Goal: Task Accomplishment & Management: Complete application form

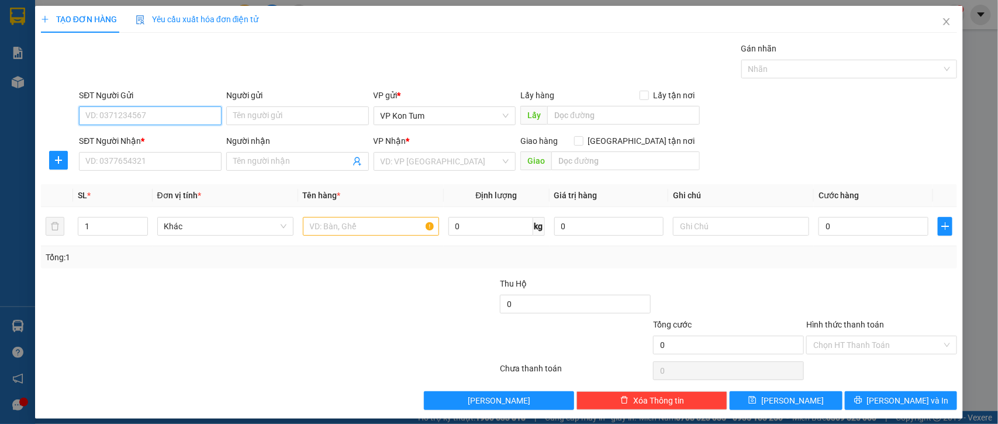
click at [202, 118] on input "SĐT Người Gửi" at bounding box center [150, 115] width 143 height 19
click at [196, 119] on input "SĐT Người Gửi" at bounding box center [150, 115] width 143 height 19
type input "0967987797"
click at [288, 118] on input "Người gửi" at bounding box center [297, 115] width 143 height 19
drag, startPoint x: 279, startPoint y: 119, endPoint x: 156, endPoint y: 89, distance: 126.9
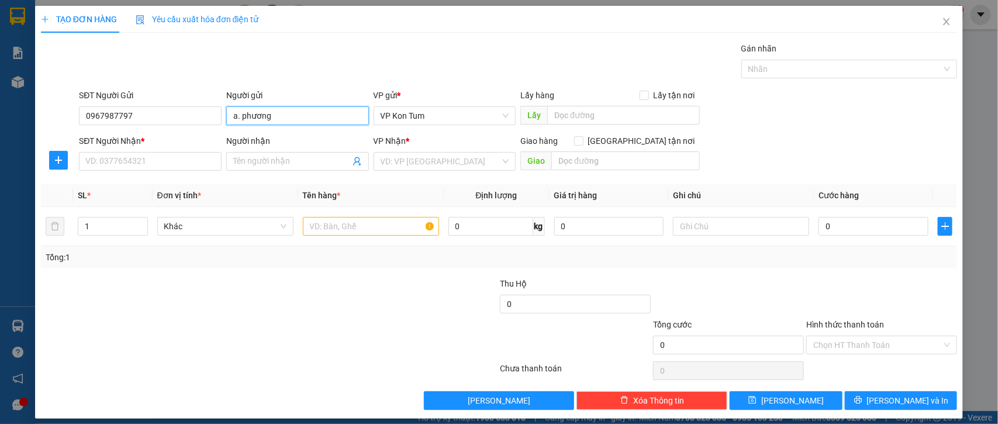
click at [156, 89] on div "SĐT Người Gửi 0967987797 Người gửi a. phương a. phương VP gửi * VP Kon Tum Lấy …" at bounding box center [518, 109] width 883 height 41
type input "a"
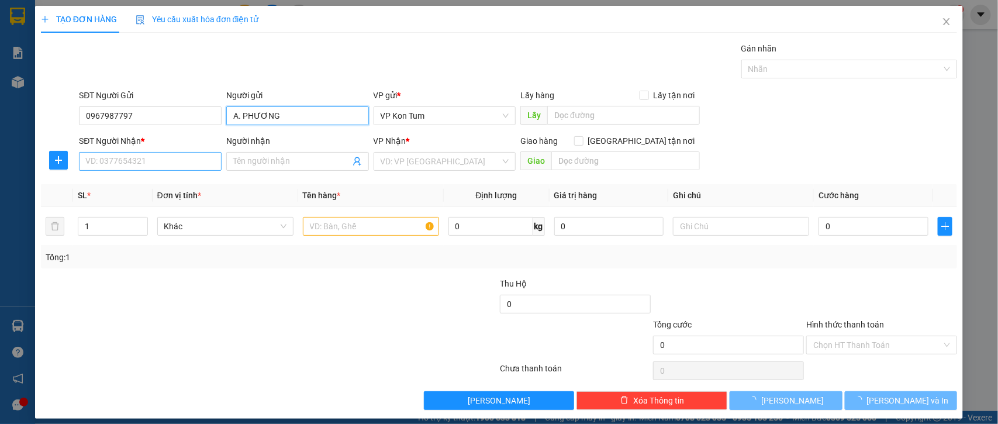
type input "A. PHƯƠNG"
click at [167, 167] on input "SĐT Người Nhận *" at bounding box center [150, 161] width 143 height 19
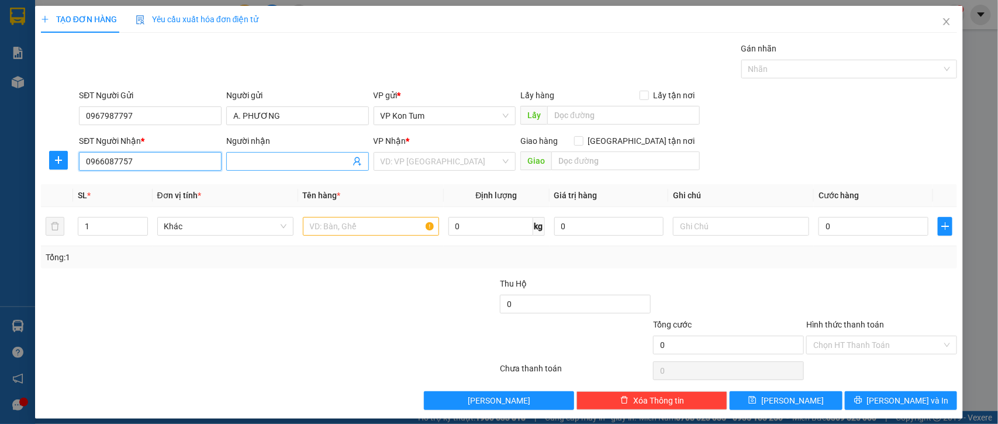
type input "0966087757"
click at [268, 161] on input "Người nhận" at bounding box center [291, 161] width 117 height 13
type input "A. THIỆN"
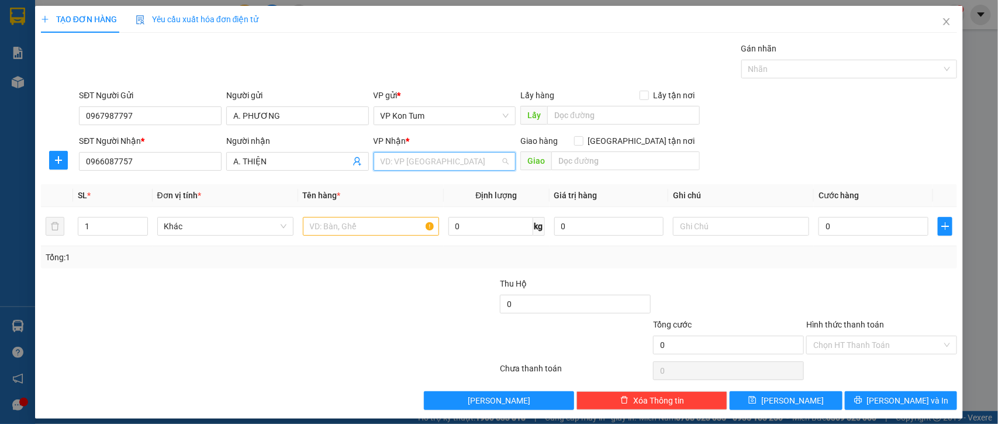
click at [443, 164] on input "search" at bounding box center [441, 162] width 120 height 18
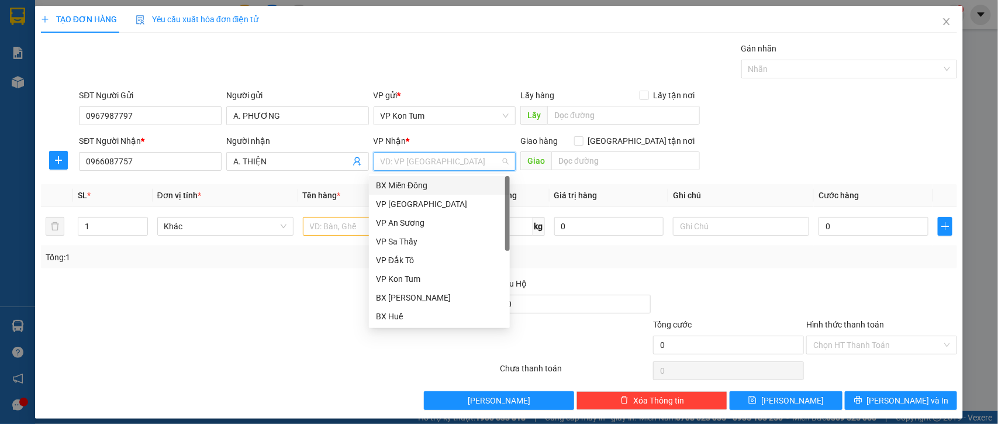
click at [439, 187] on div "BX Miền Đông" at bounding box center [439, 185] width 127 height 13
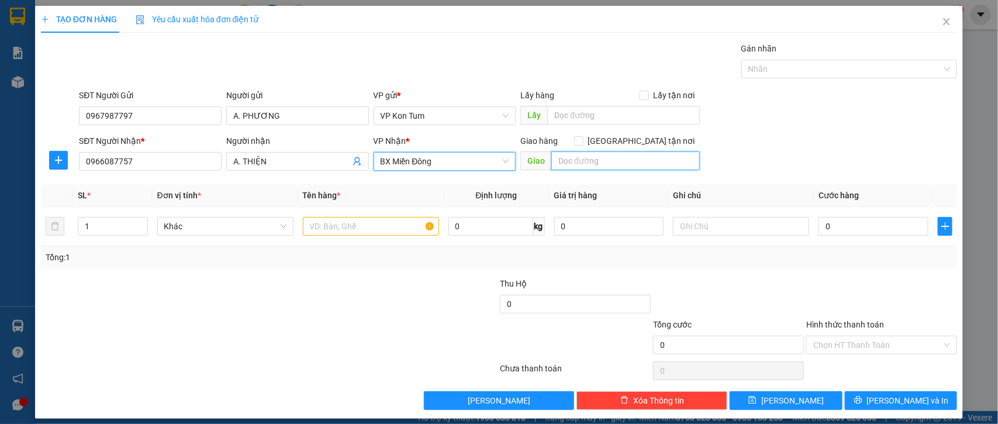
click at [603, 164] on input "text" at bounding box center [625, 160] width 149 height 19
click at [623, 164] on input "GTN/CR/70/Q3" at bounding box center [625, 160] width 149 height 19
type input "GTN/CR/70/Q3/79/3/9/TRẦN VĂN ĐAN/P9"
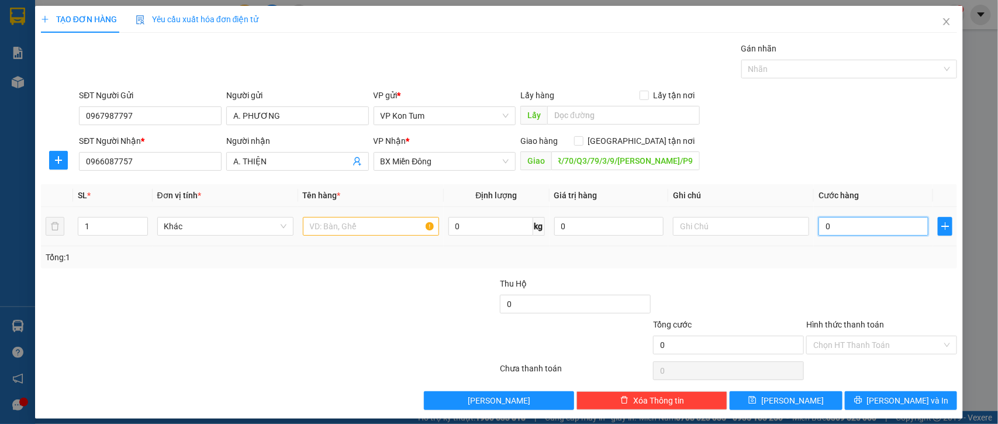
click at [838, 226] on input "0" at bounding box center [874, 226] width 110 height 19
click at [381, 223] on input "text" at bounding box center [371, 226] width 136 height 19
type input "MÁY TÍNH"
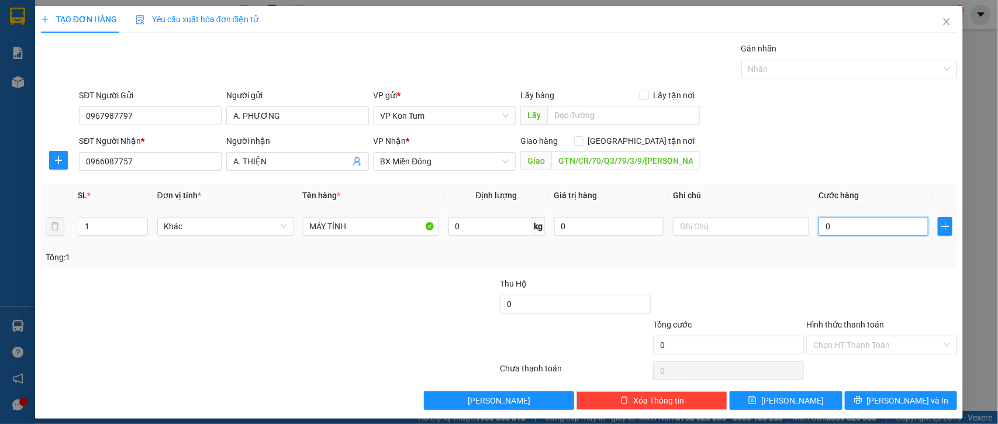
click at [828, 231] on input "0" at bounding box center [874, 226] width 110 height 19
type input "8"
type input "80"
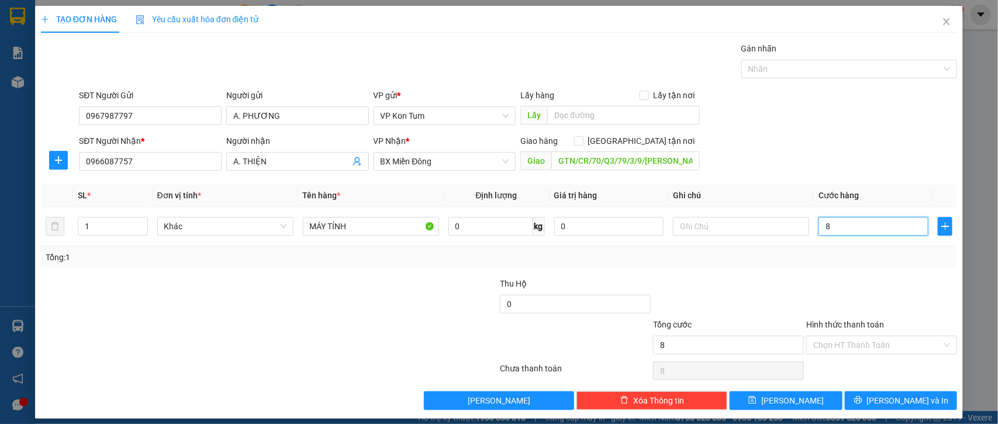
type input "80"
type input "80.000"
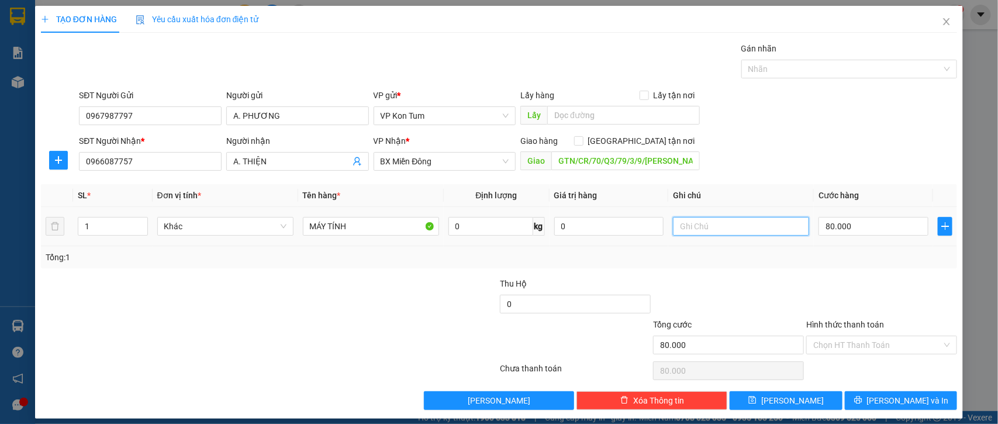
click at [704, 226] on input "text" at bounding box center [741, 226] width 136 height 19
type input "TM"
click at [855, 344] on input "Hình thức thanh toán" at bounding box center [877, 345] width 129 height 18
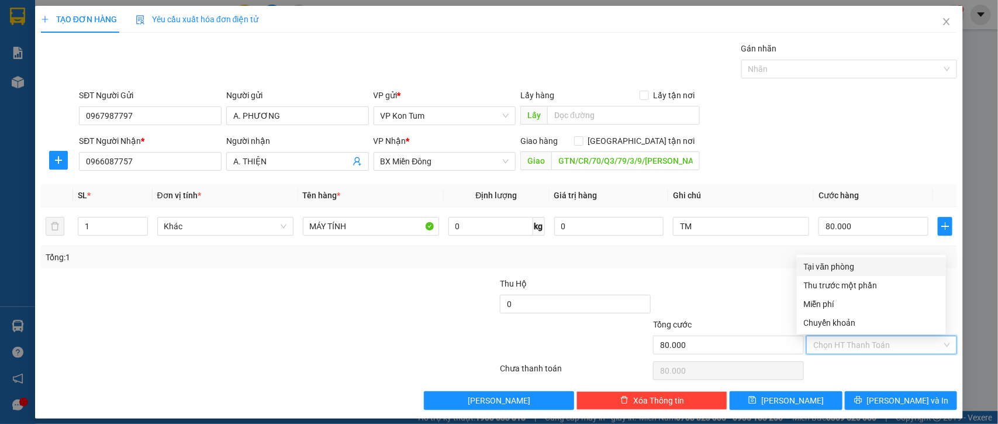
click at [840, 271] on div "Tại văn phòng" at bounding box center [871, 266] width 135 height 13
type input "0"
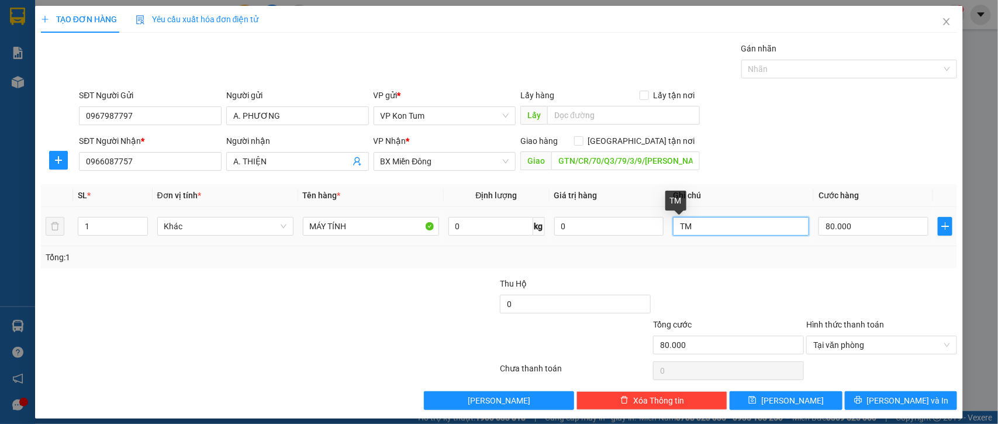
click at [712, 228] on input "TM" at bounding box center [741, 226] width 136 height 19
type input "T"
type input "C"
type input "TM"
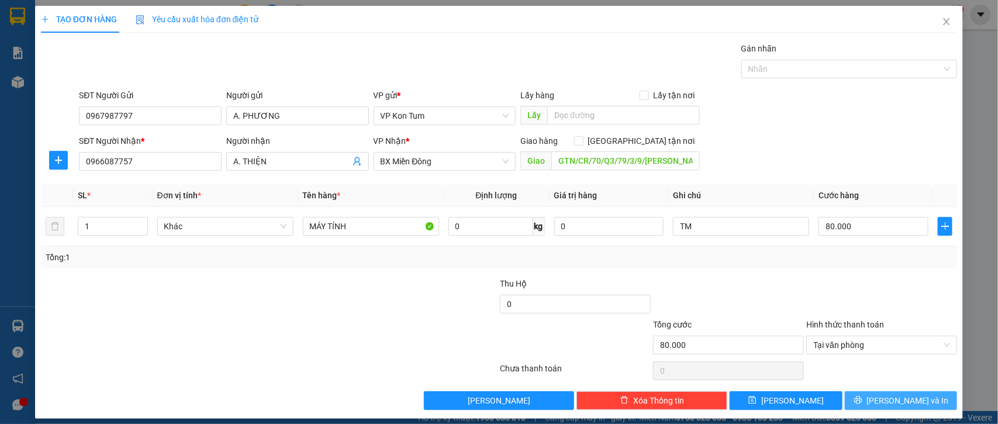
click at [878, 399] on button "[PERSON_NAME] và In" at bounding box center [901, 400] width 112 height 19
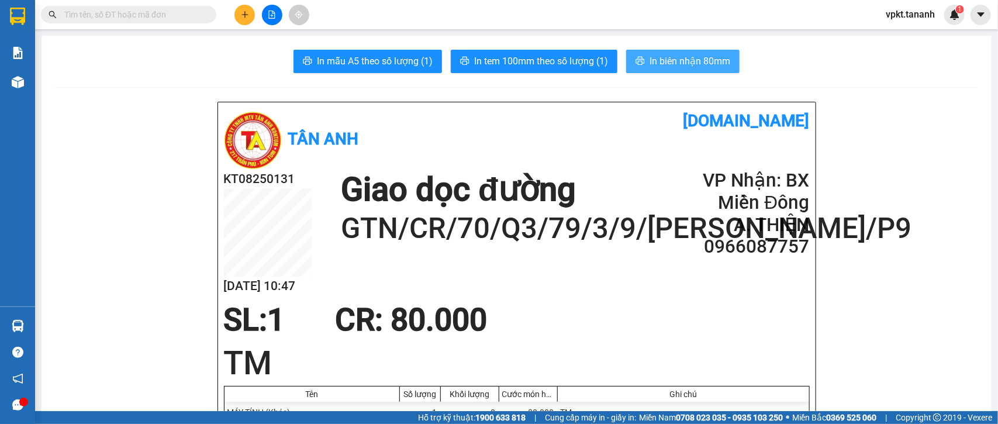
click at [639, 61] on icon "printer" at bounding box center [640, 60] width 9 height 9
click at [553, 58] on span "In tem 100mm theo số lượng (1)" at bounding box center [541, 61] width 134 height 15
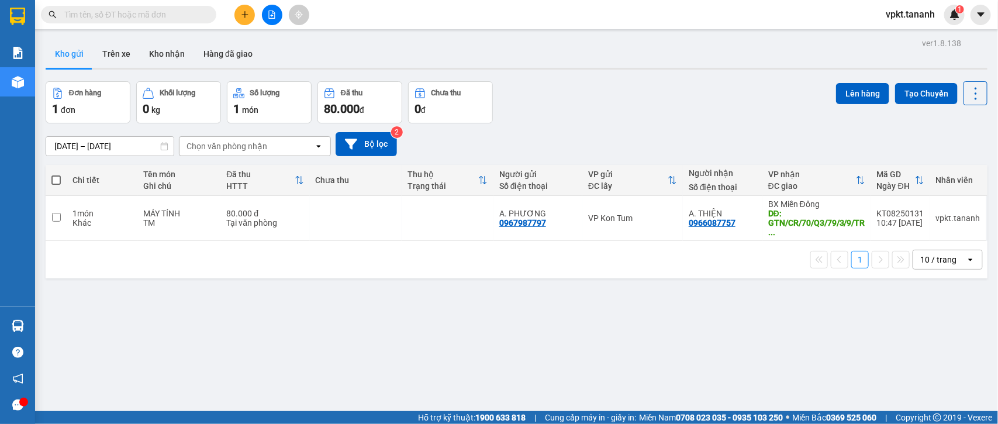
click at [240, 13] on button at bounding box center [245, 15] width 20 height 20
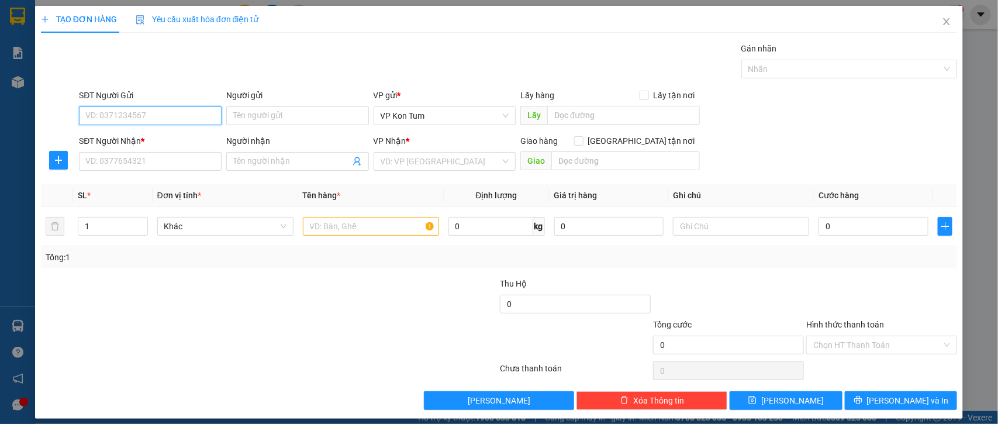
click at [174, 118] on input "SĐT Người Gửi" at bounding box center [150, 115] width 143 height 19
type input "0935123118"
click at [243, 112] on input "Người gửi" at bounding box center [297, 115] width 143 height 19
type input "C. TRANG"
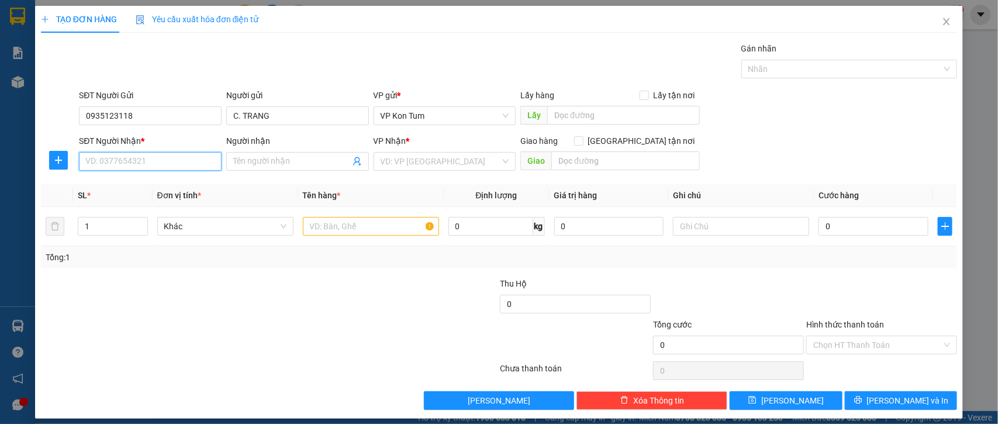
click at [186, 165] on input "SĐT Người Nhận *" at bounding box center [150, 161] width 143 height 19
click at [177, 180] on div "0913103670 - C. DUNG" at bounding box center [148, 185] width 127 height 13
type input "0913103670"
type input "C. DUNG"
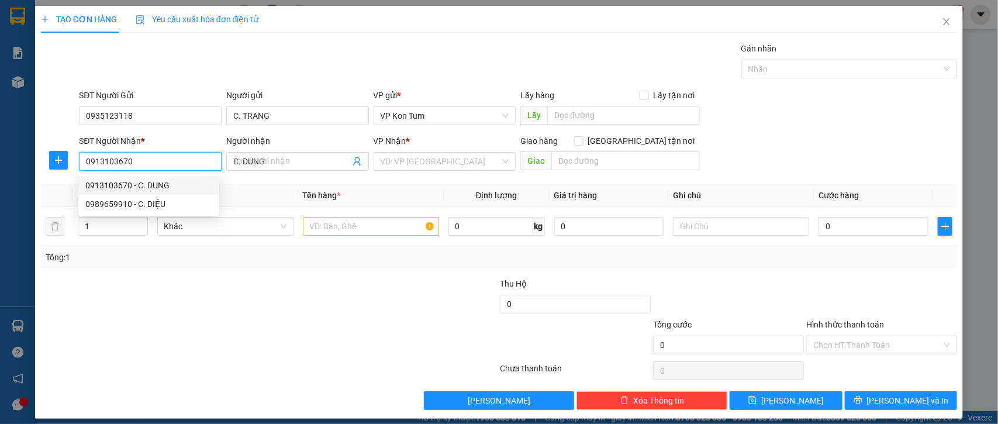
type input "30.000"
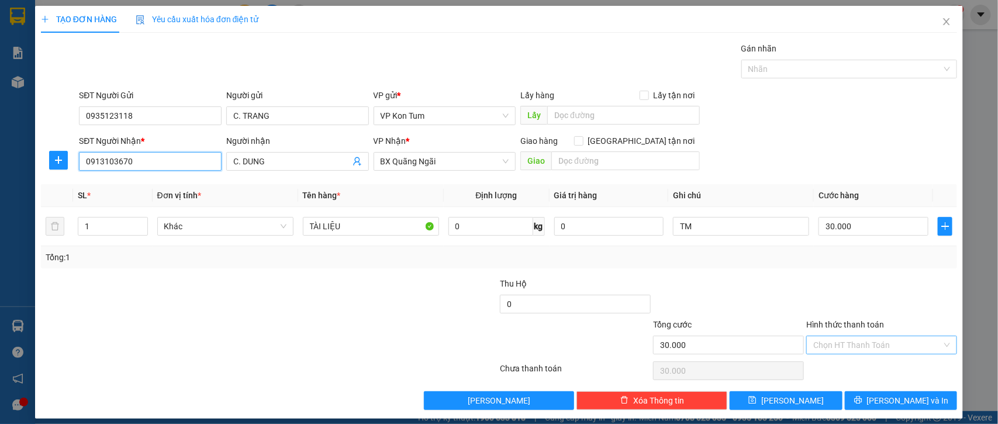
type input "0913103670"
click at [858, 345] on input "Hình thức thanh toán" at bounding box center [877, 345] width 129 height 18
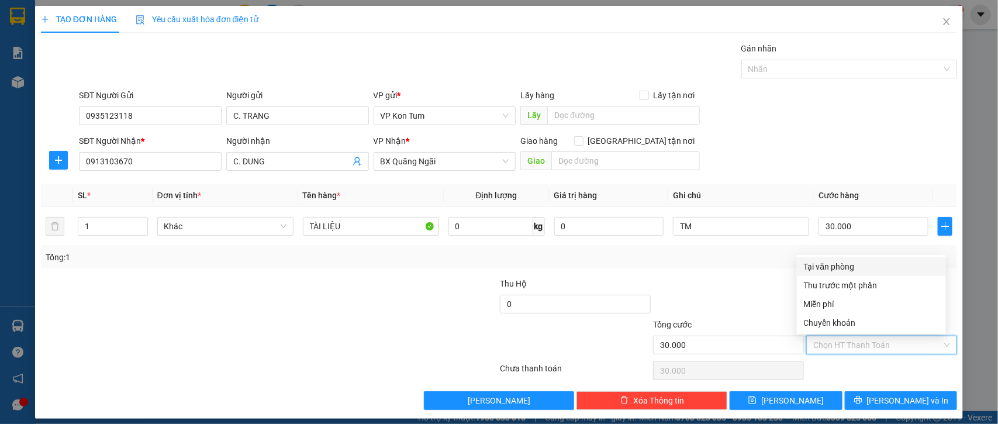
click at [818, 267] on div "Tại văn phòng" at bounding box center [871, 266] width 135 height 13
type input "0"
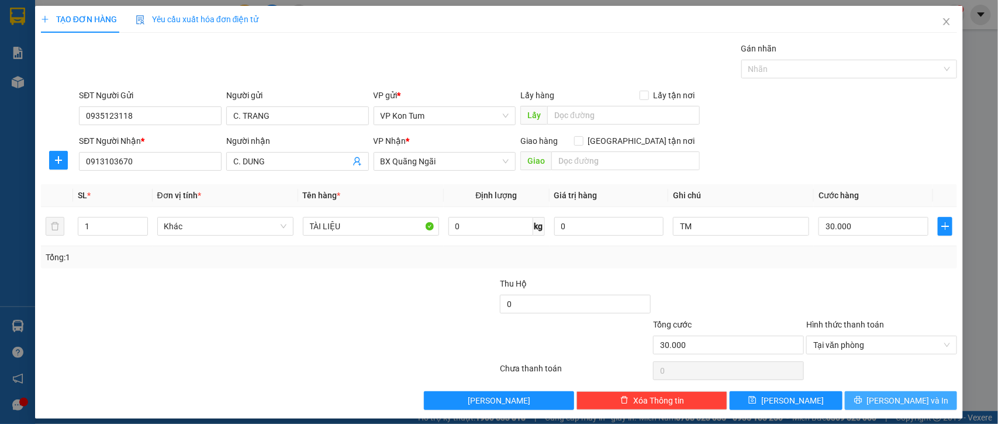
click at [883, 404] on span "[PERSON_NAME] và In" at bounding box center [908, 400] width 82 height 13
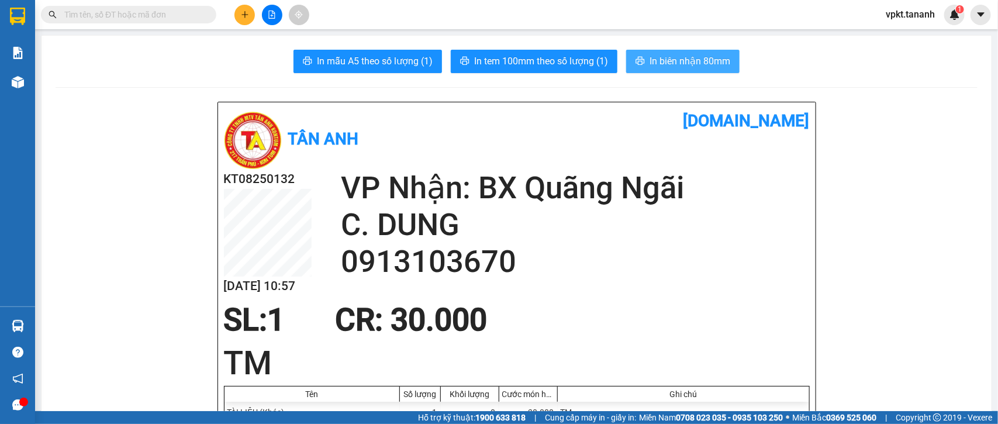
click at [652, 50] on button "In biên nhận 80mm" at bounding box center [682, 61] width 113 height 23
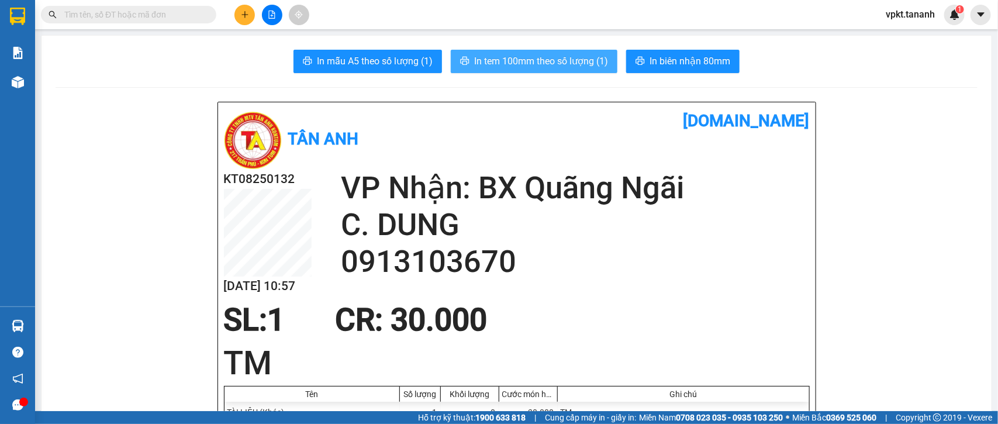
click at [519, 56] on span "In tem 100mm theo số lượng (1)" at bounding box center [541, 61] width 134 height 15
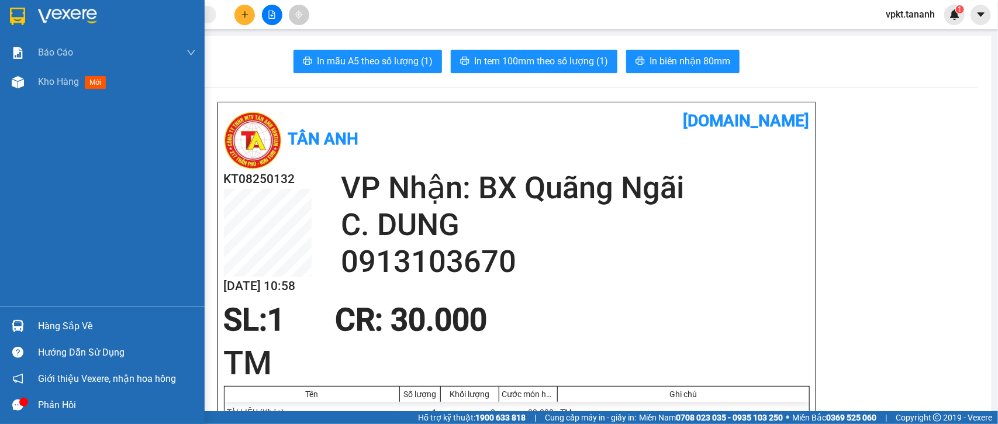
click at [26, 16] on div at bounding box center [18, 16] width 20 height 20
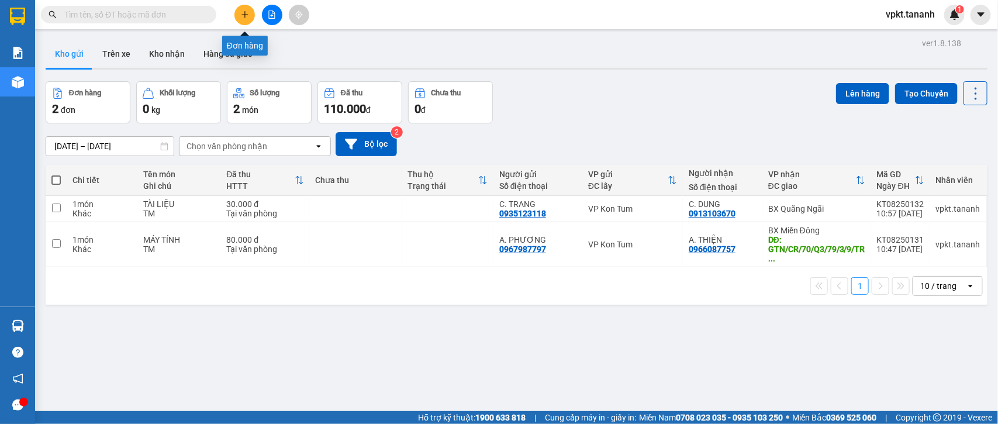
click at [243, 16] on icon "plus" at bounding box center [245, 15] width 8 height 8
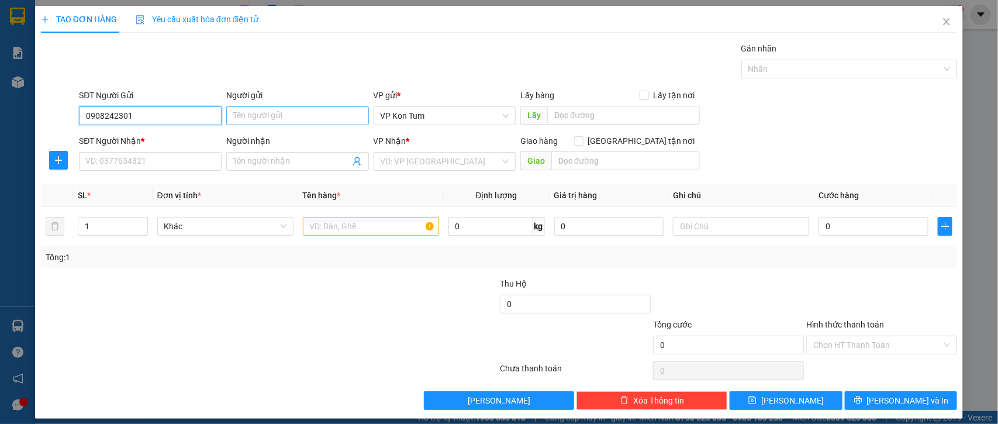
type input "0908242301"
click at [273, 115] on input "Người gửi" at bounding box center [297, 115] width 143 height 19
type input "CÔ XANH"
click at [133, 155] on input "SĐT Người Nhận *" at bounding box center [150, 161] width 143 height 19
click at [247, 162] on input "Người nhận" at bounding box center [291, 161] width 117 height 13
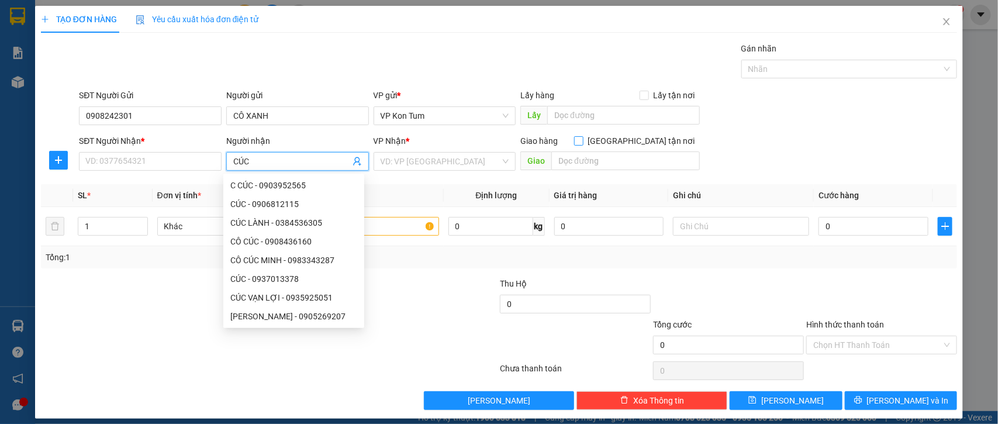
type input "CÚC"
click at [582, 144] on input "[GEOGRAPHIC_DATA] tận nơi" at bounding box center [578, 140] width 8 height 8
click at [632, 146] on label "[GEOGRAPHIC_DATA] tận nơi" at bounding box center [637, 141] width 126 height 13
click at [582, 144] on input "[GEOGRAPHIC_DATA] tận nơi" at bounding box center [578, 140] width 8 height 8
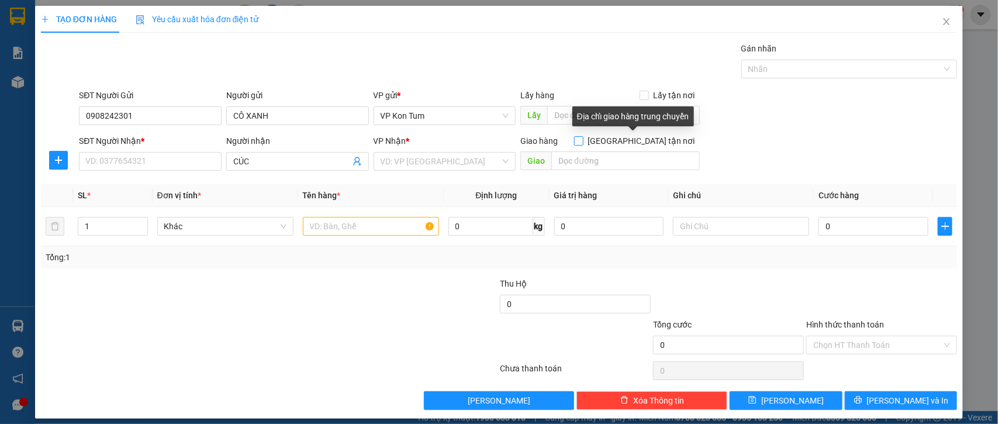
drag, startPoint x: 630, startPoint y: 140, endPoint x: 623, endPoint y: 145, distance: 8.9
click at [582, 140] on input "[GEOGRAPHIC_DATA] tận nơi" at bounding box center [578, 140] width 8 height 8
checkbox input "true"
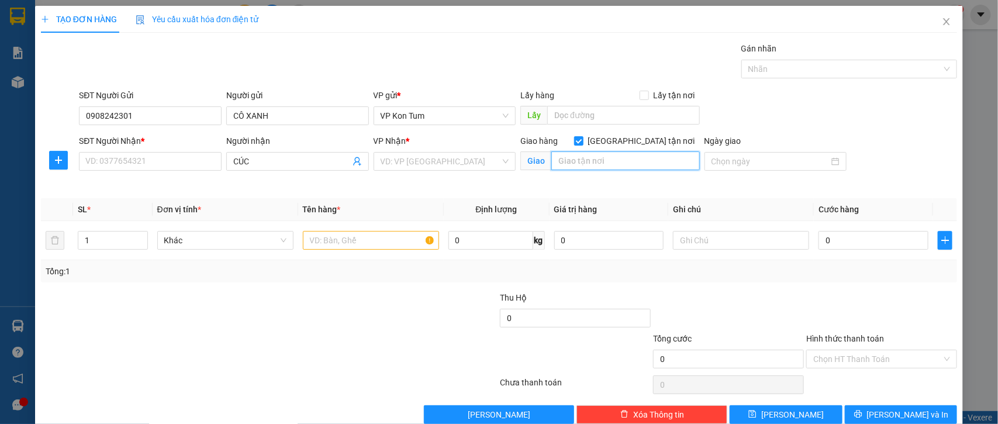
click at [594, 164] on input "text" at bounding box center [625, 160] width 149 height 19
type input "27 [PERSON_NAME],P.6,Q.GÒ VẤP"
click at [122, 167] on input "SĐT Người Nhận *" at bounding box center [150, 161] width 143 height 19
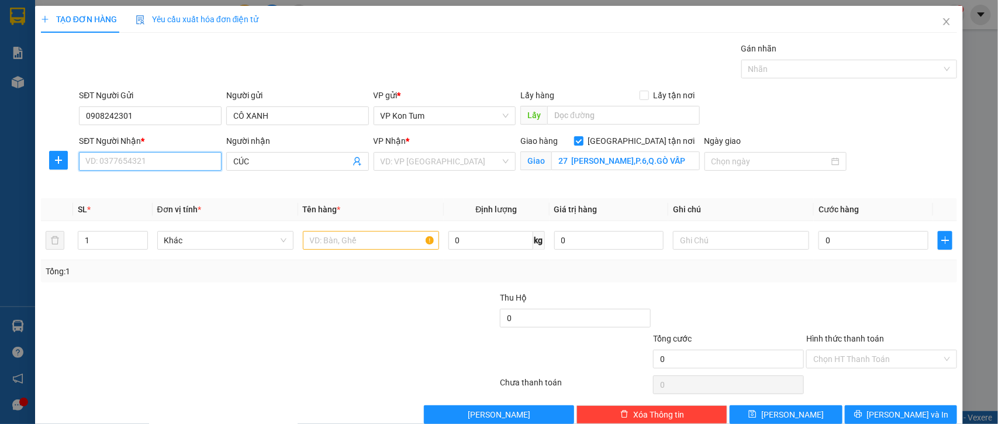
scroll to position [0, 0]
type input "0936407740"
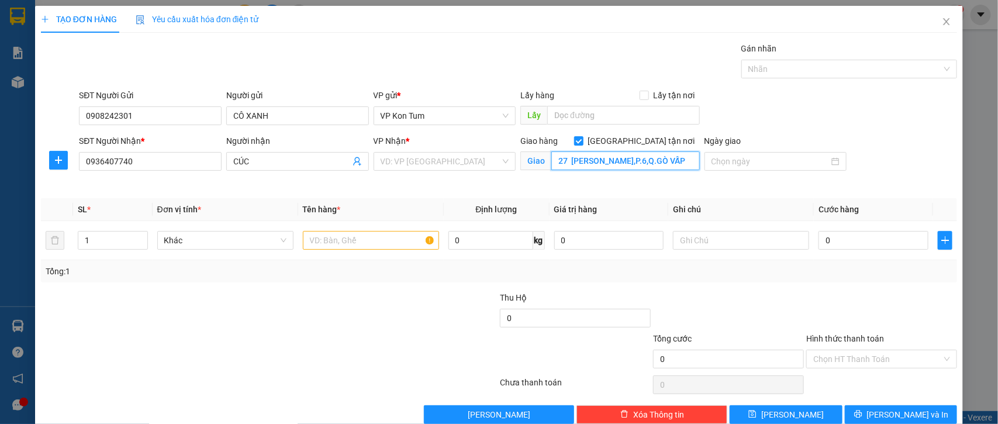
click at [568, 165] on input "27 [PERSON_NAME],P.6,Q.GÒ VẤP" at bounding box center [625, 160] width 149 height 19
click at [566, 160] on input "27 [PERSON_NAME],P.6,Q.GÒ VẤP" at bounding box center [625, 160] width 149 height 19
drag, startPoint x: 670, startPoint y: 164, endPoint x: 747, endPoint y: 158, distance: 78.0
click at [670, 164] on input "27 [PERSON_NAME],P.6,Q.GÒ VẤP" at bounding box center [625, 160] width 149 height 19
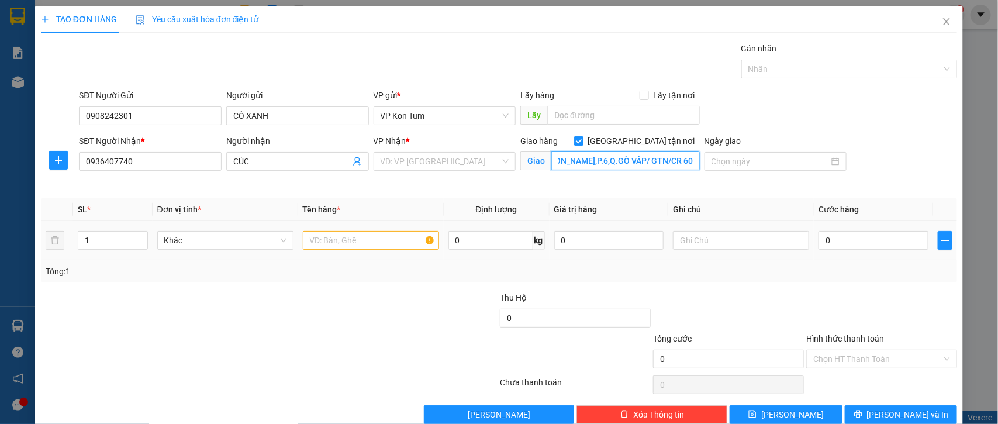
type input "27 [PERSON_NAME],P.6,Q.GÒ VẤP/ GTN/CR 60"
click at [869, 228] on td "0" at bounding box center [873, 240] width 119 height 39
click at [866, 229] on div "0" at bounding box center [874, 240] width 110 height 23
click at [854, 240] on input "0" at bounding box center [874, 240] width 110 height 19
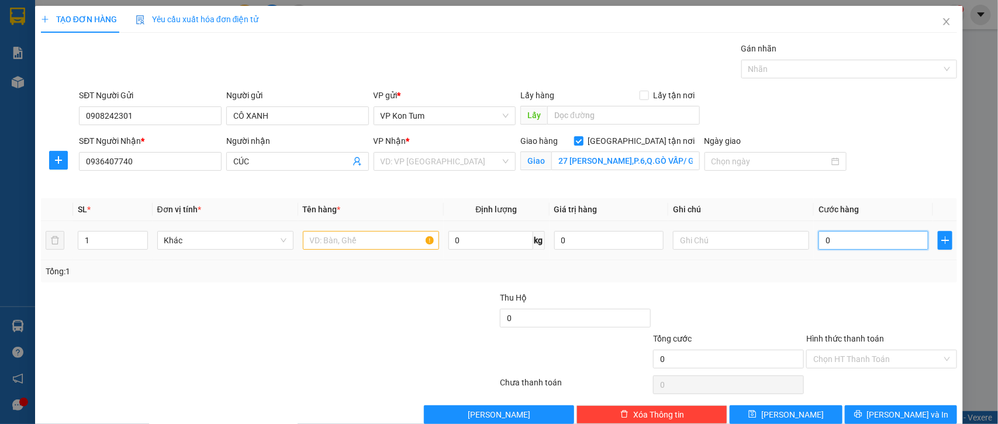
type input "5"
type input "50"
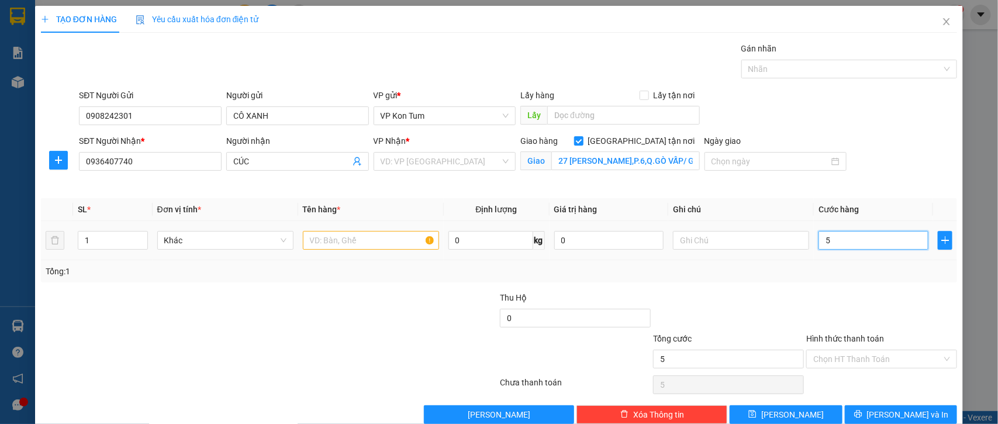
type input "50"
click at [703, 244] on input "text" at bounding box center [741, 240] width 136 height 19
type input "50.000"
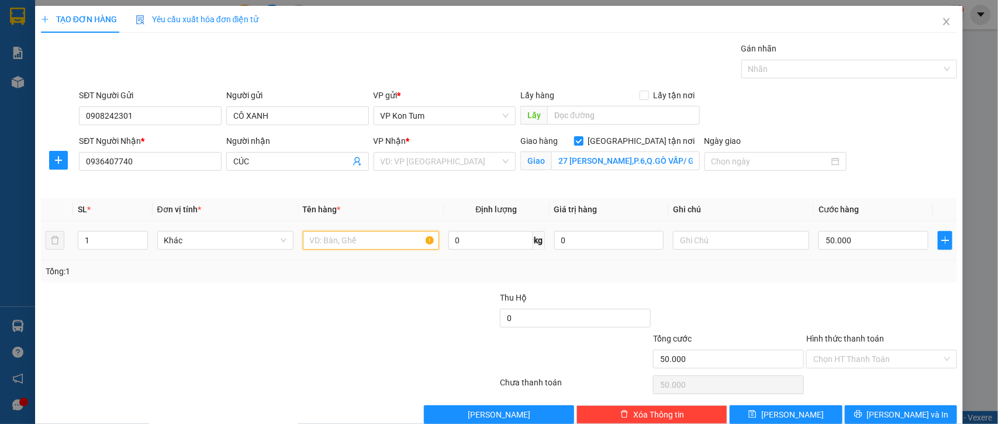
click at [353, 239] on input "text" at bounding box center [371, 240] width 136 height 19
type input "D"
type input "ĐỒ ĂN"
click at [832, 367] on input "Hình thức thanh toán" at bounding box center [877, 359] width 129 height 18
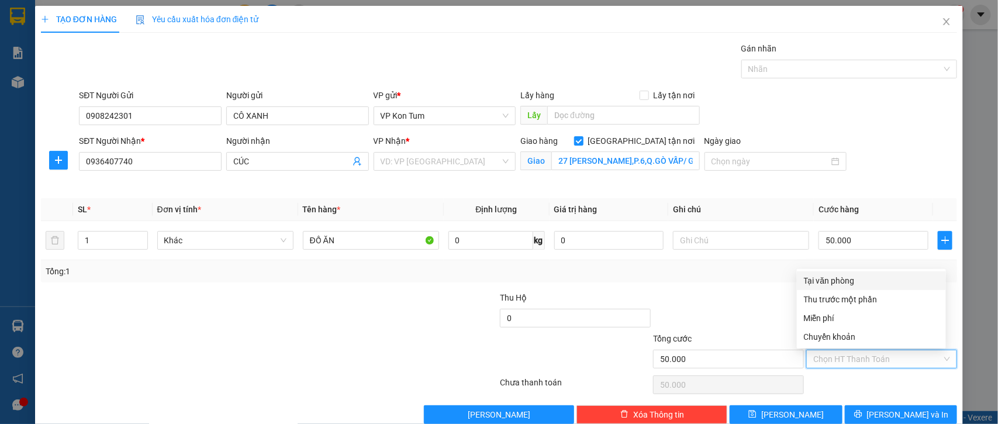
click at [849, 281] on div "Tại văn phòng" at bounding box center [871, 280] width 135 height 13
type input "0"
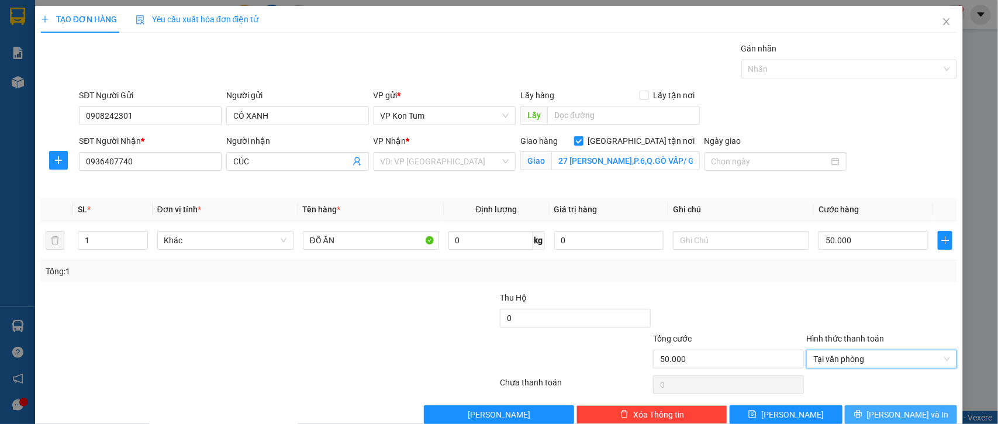
click at [905, 413] on span "[PERSON_NAME] và In" at bounding box center [908, 414] width 82 height 13
click at [861, 411] on button "[PERSON_NAME] và In" at bounding box center [901, 414] width 112 height 19
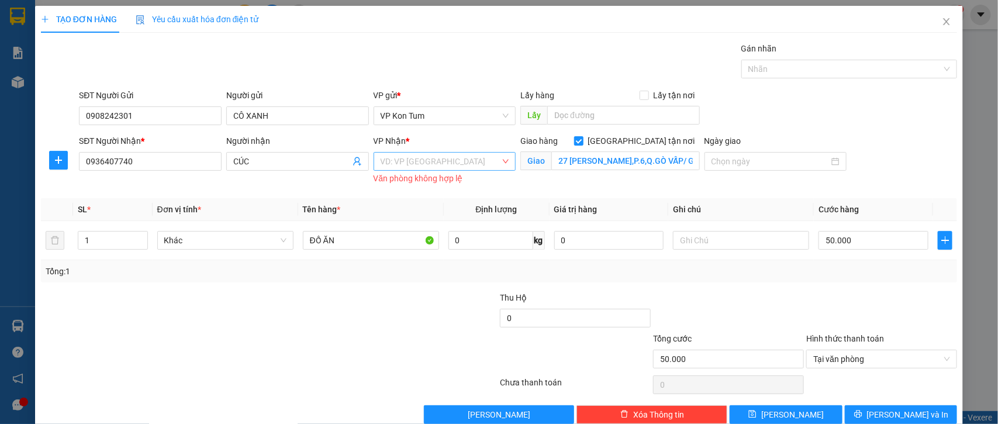
click at [412, 162] on input "search" at bounding box center [441, 162] width 120 height 18
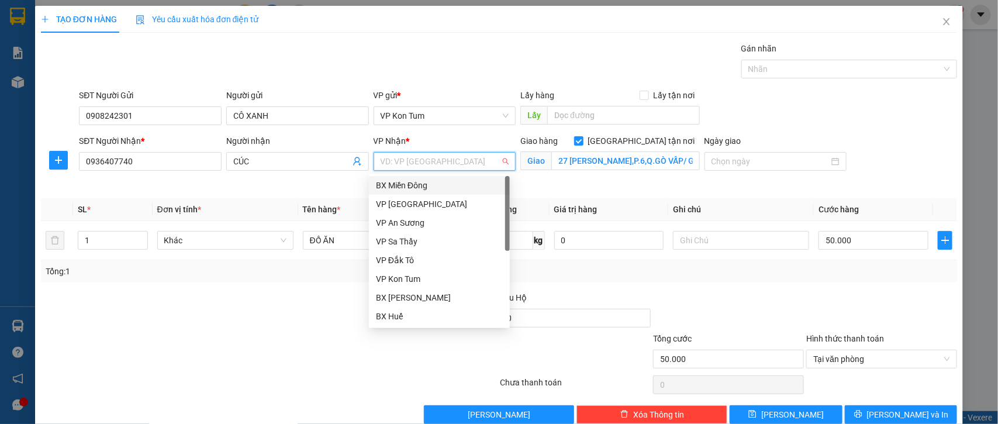
click at [424, 180] on div "BX Miền Đông" at bounding box center [439, 185] width 127 height 13
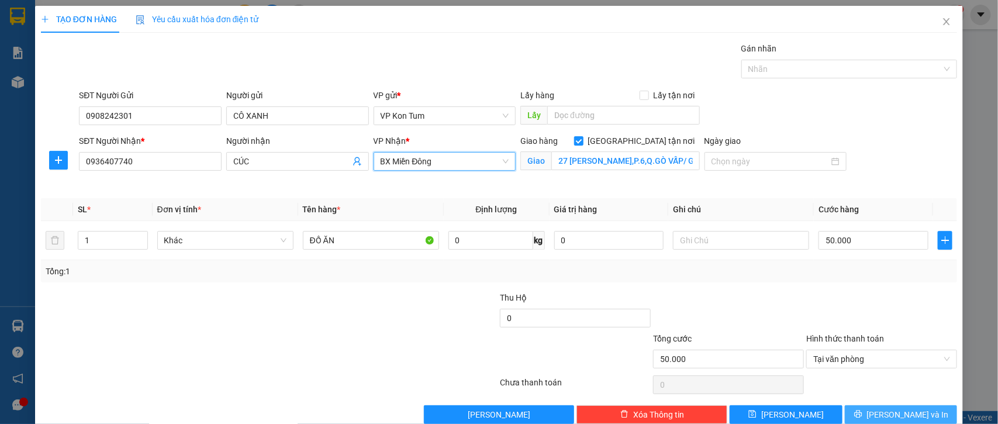
click at [887, 416] on span "[PERSON_NAME] và In" at bounding box center [908, 414] width 82 height 13
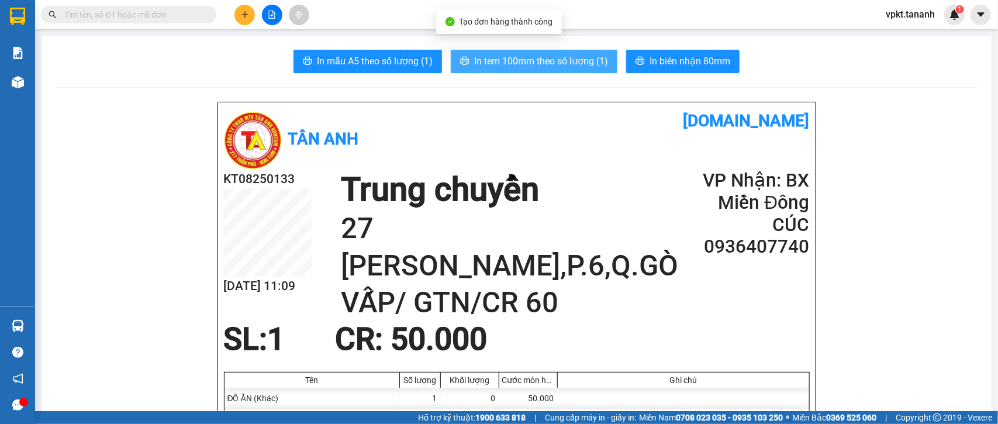
click at [489, 65] on span "In tem 100mm theo số lượng (1)" at bounding box center [541, 61] width 134 height 15
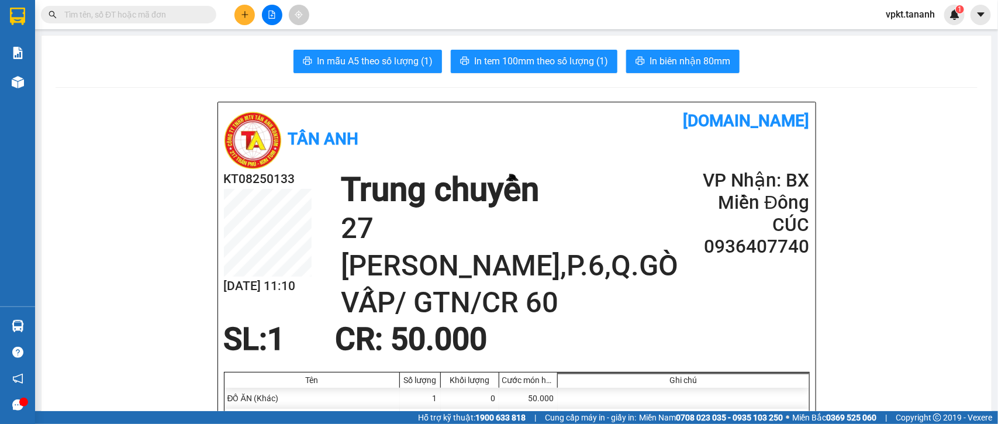
click at [768, 384] on div "Ghi chú" at bounding box center [684, 379] width 246 height 9
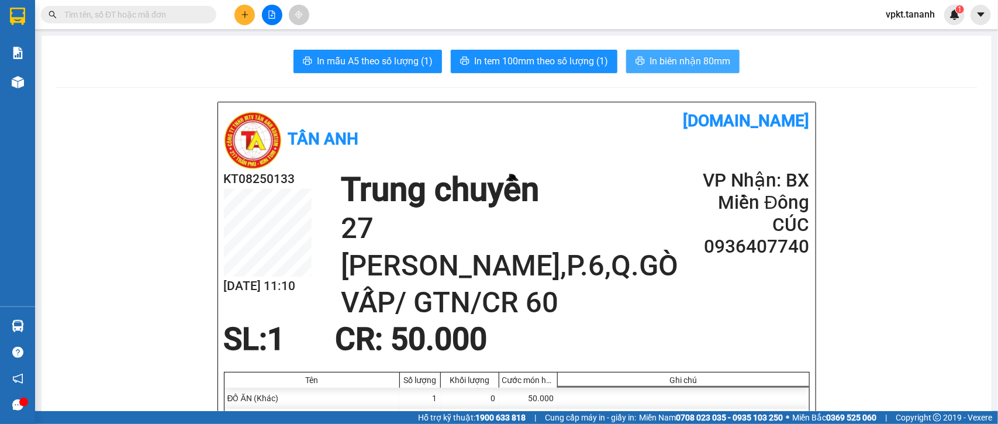
click at [689, 62] on span "In biên nhận 80mm" at bounding box center [690, 61] width 81 height 15
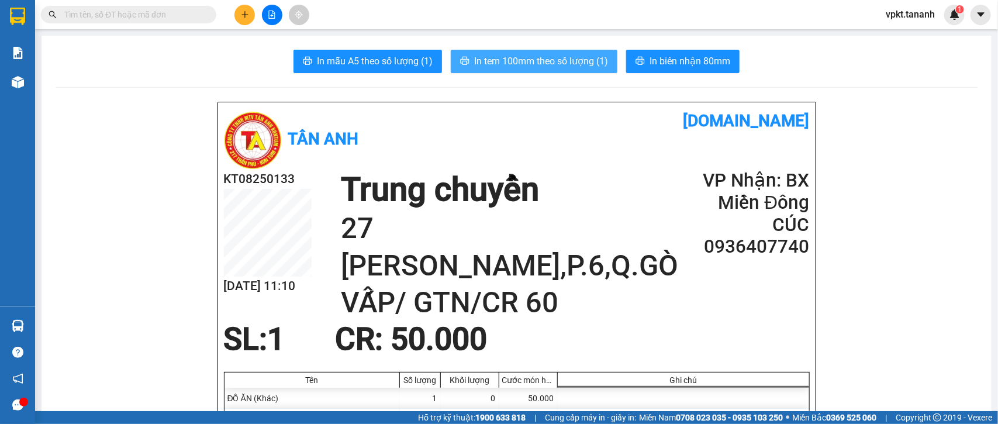
click at [486, 64] on span "In tem 100mm theo số lượng (1)" at bounding box center [541, 61] width 134 height 15
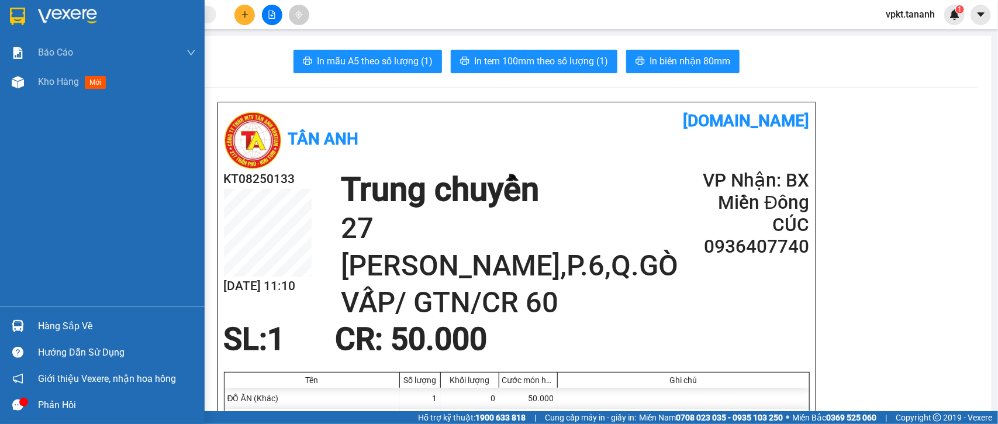
click at [18, 15] on img at bounding box center [17, 17] width 15 height 18
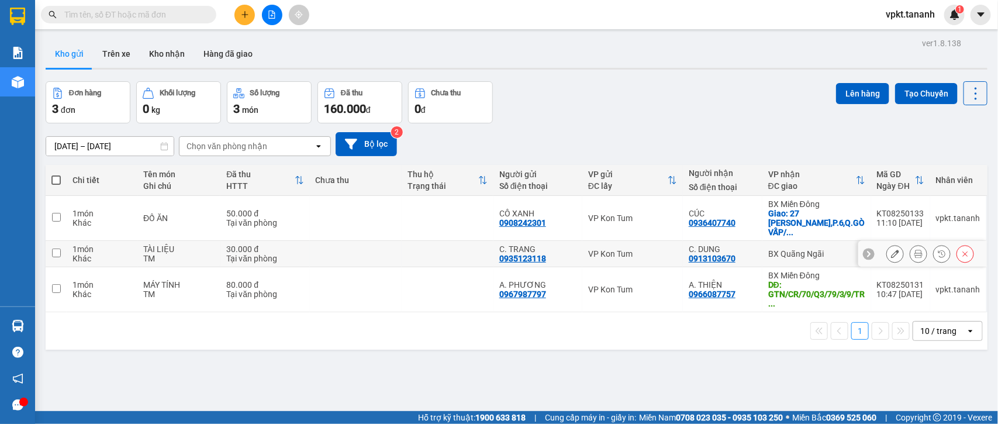
click at [57, 249] on input "checkbox" at bounding box center [56, 253] width 9 height 9
click at [54, 249] on input "checkbox" at bounding box center [56, 253] width 9 height 9
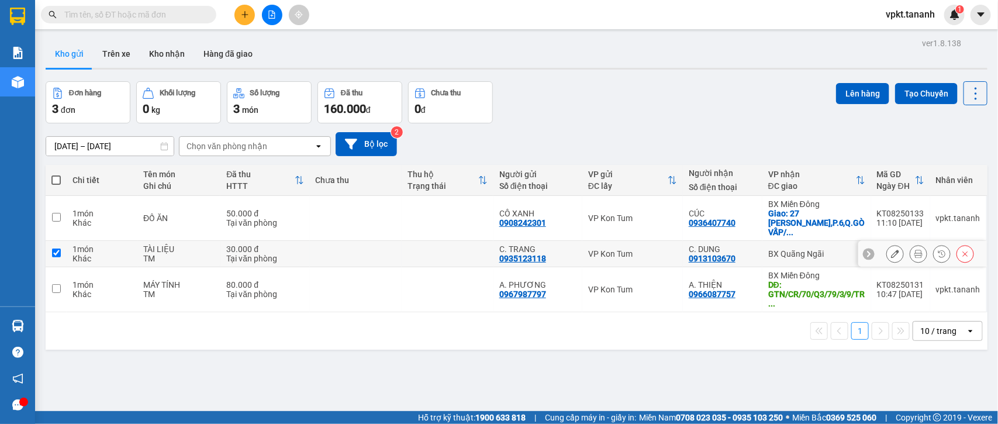
checkbox input "true"
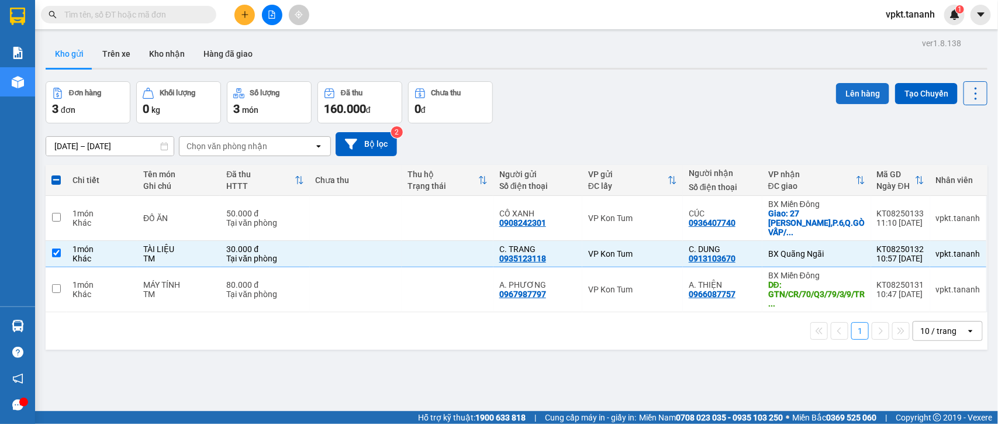
click at [851, 94] on button "Lên hàng" at bounding box center [862, 93] width 53 height 21
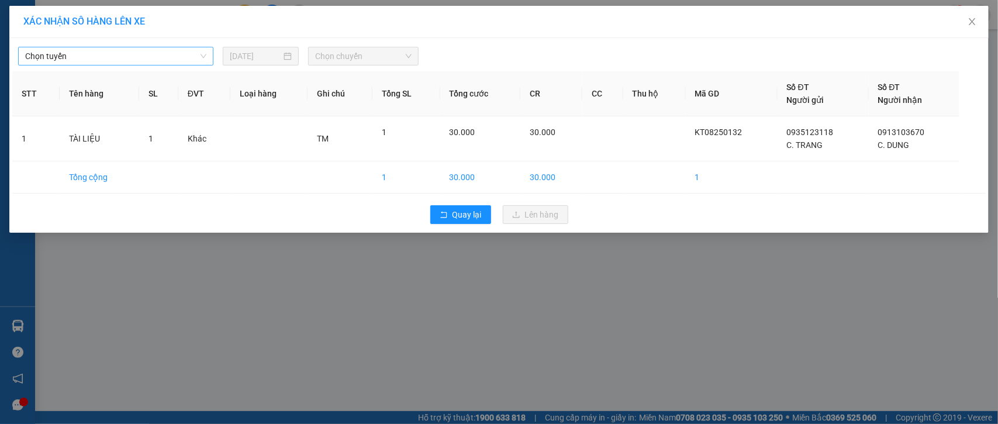
click at [138, 62] on span "Chọn tuyến" at bounding box center [115, 56] width 181 height 18
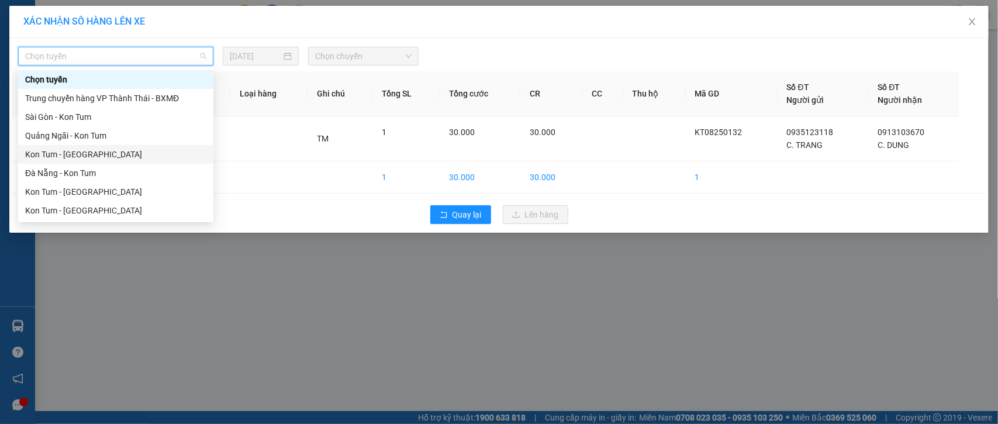
click at [78, 155] on div "Kon Tum - [GEOGRAPHIC_DATA]" at bounding box center [115, 154] width 181 height 13
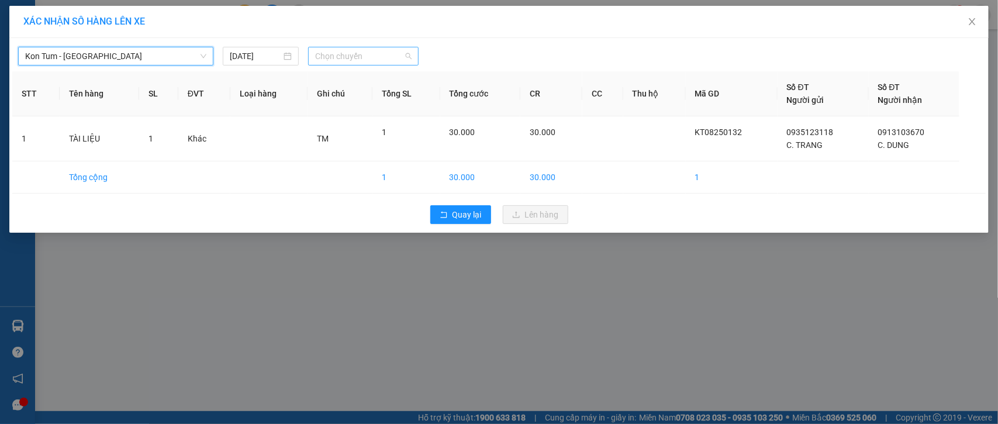
click at [407, 57] on span "Chọn chuyến" at bounding box center [363, 56] width 96 height 18
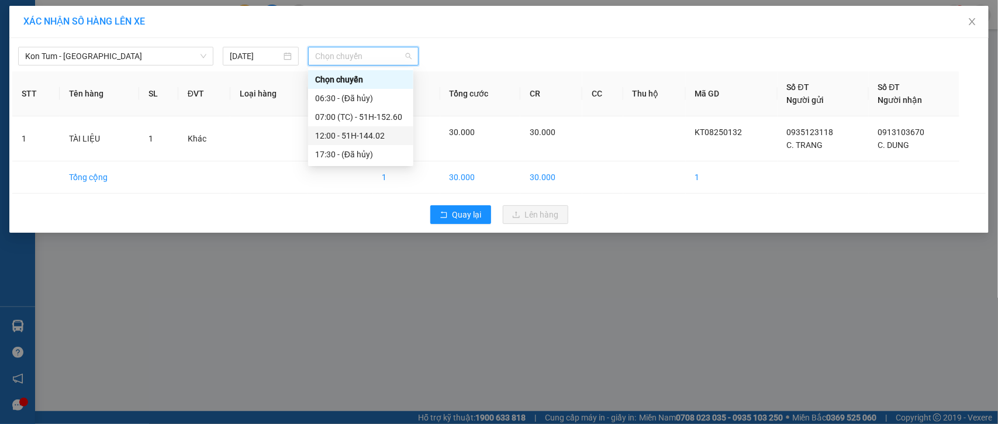
click at [374, 137] on div "12:00 - 51H-144.02" at bounding box center [360, 135] width 91 height 13
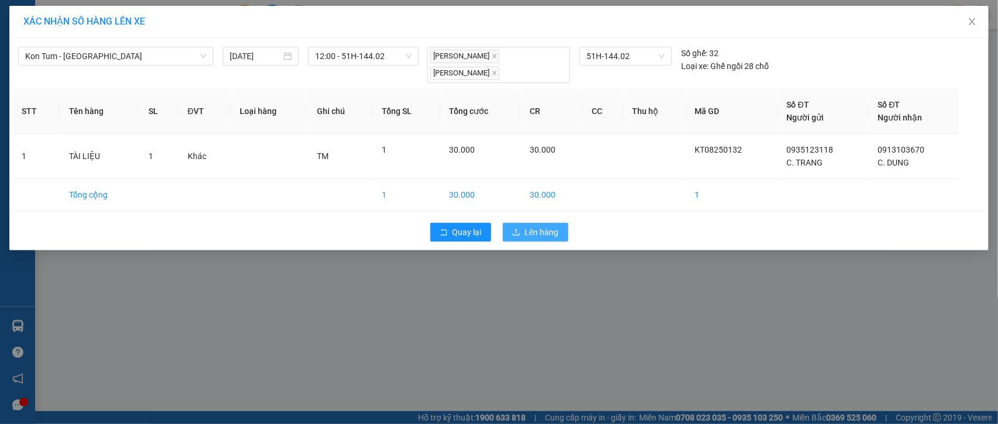
click at [533, 232] on span "Lên hàng" at bounding box center [542, 232] width 34 height 13
